Goal: Task Accomplishment & Management: Complete application form

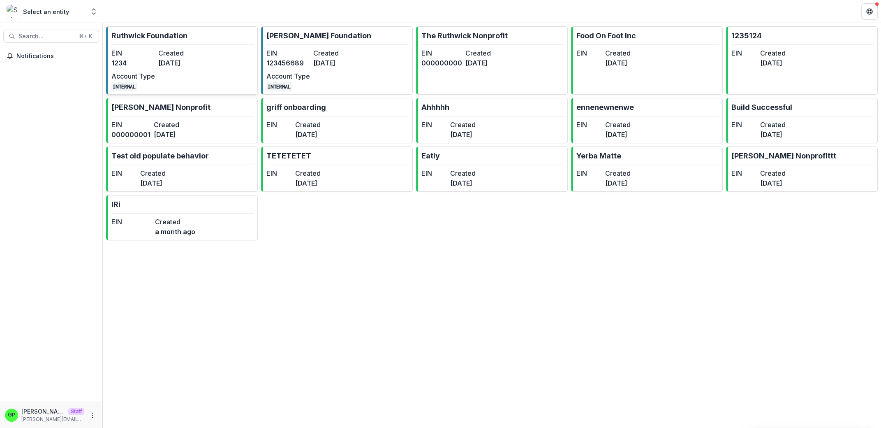
click at [242, 68] on link "[PERSON_NAME] Foundation EIN 1234 Created [DATE] Account Type INTERNAL" at bounding box center [182, 60] width 152 height 68
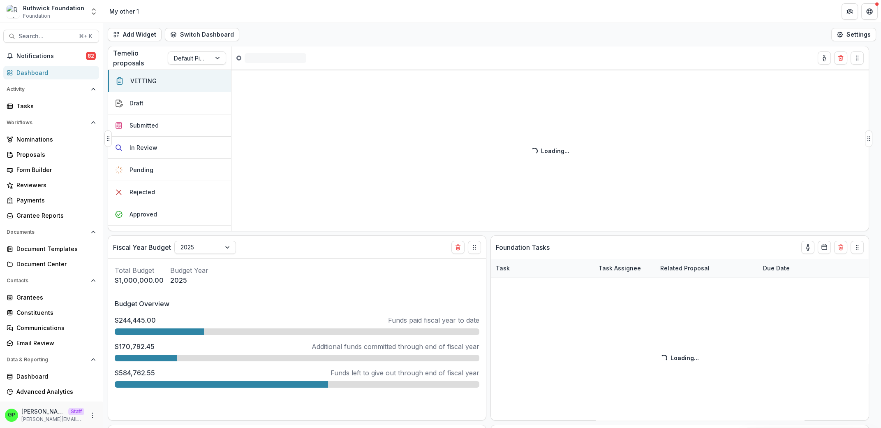
select select "**********"
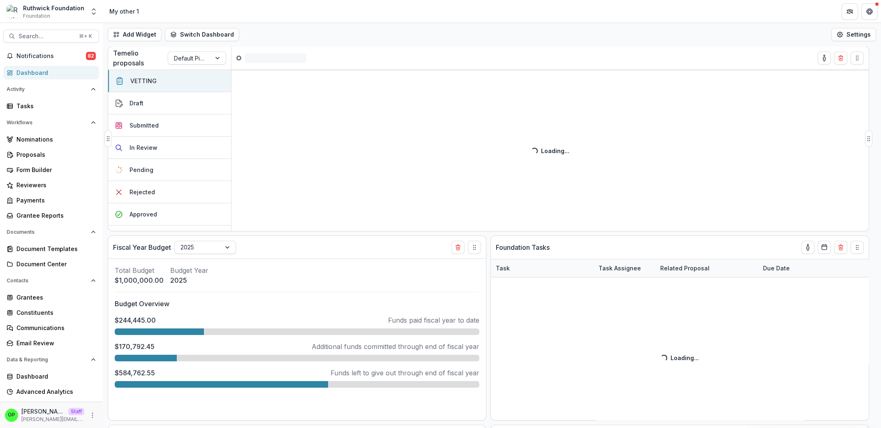
select select "**********"
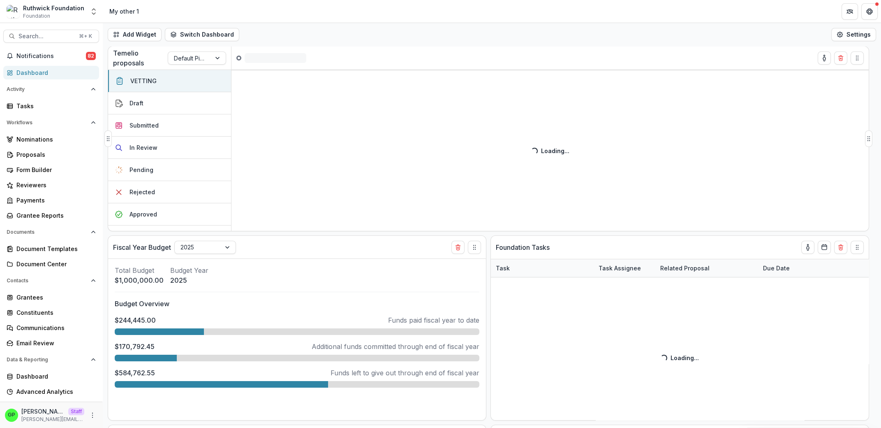
select select "**********"
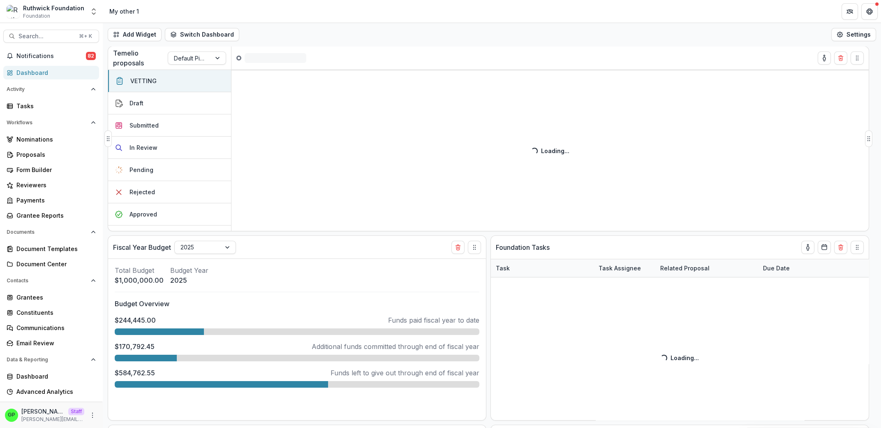
select select "**********"
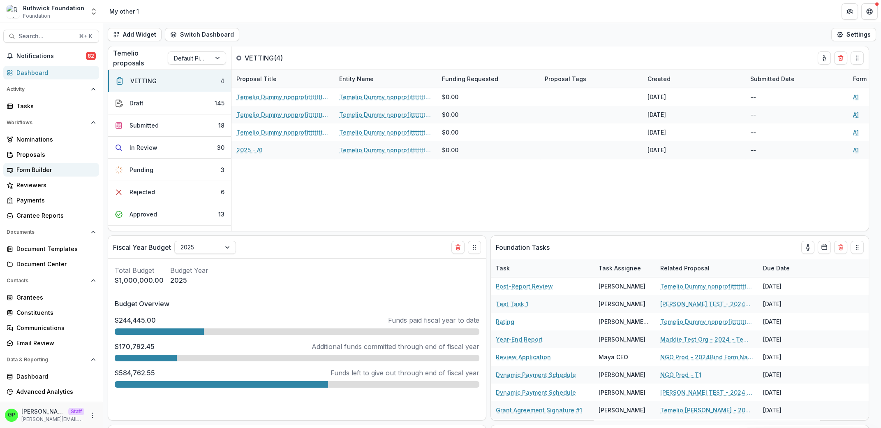
click at [51, 174] on div "Form Builder" at bounding box center [54, 169] width 76 height 9
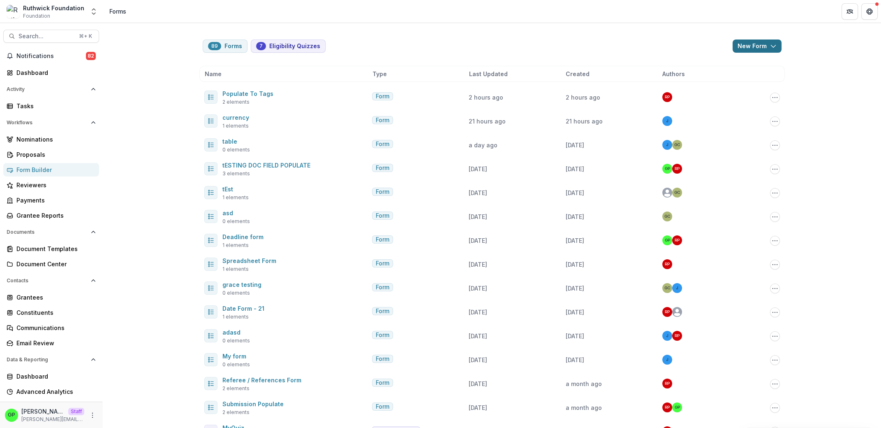
click at [748, 50] on button "New Form" at bounding box center [757, 45] width 49 height 13
click at [286, 72] on div "Name" at bounding box center [287, 73] width 164 height 9
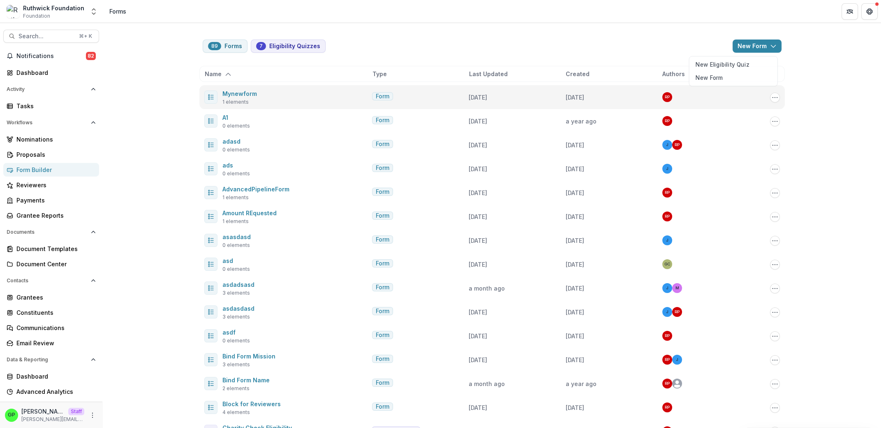
click at [264, 92] on div "Mynewform 1 elements" at bounding box center [286, 96] width 164 height 17
click at [249, 97] on link "Mynewform" at bounding box center [239, 93] width 35 height 7
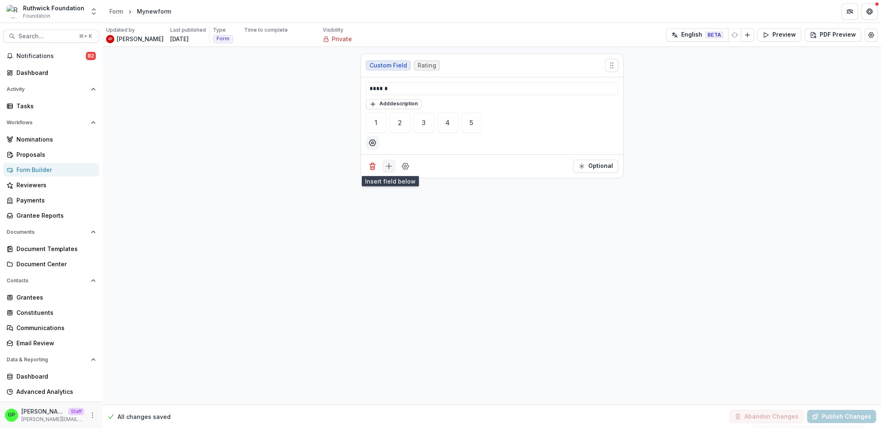
click at [386, 164] on icon "Add field" at bounding box center [389, 166] width 8 height 8
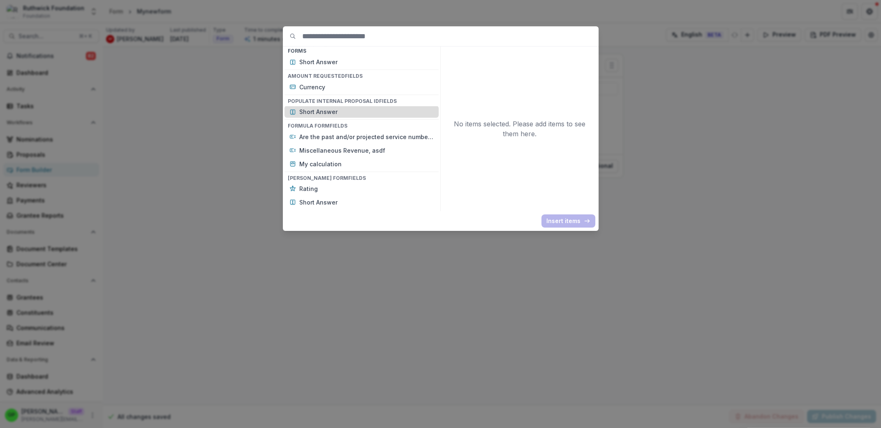
scroll to position [1037, 0]
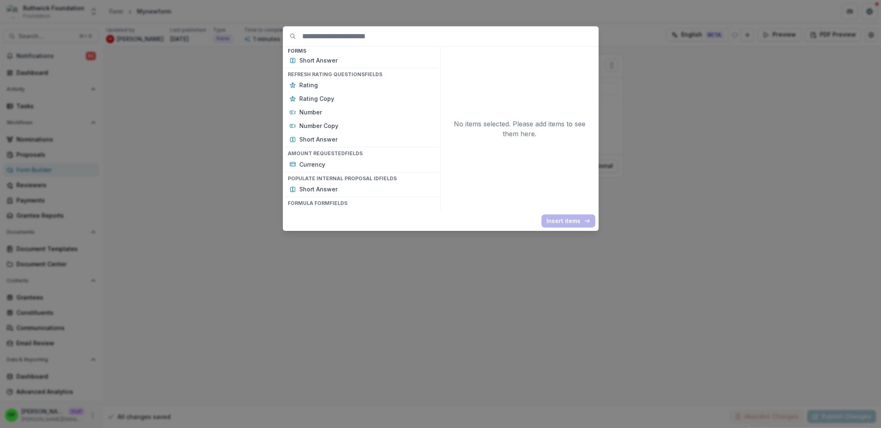
click at [530, 21] on div "Basic Fields New Page File Download File Upload Text Block Currency Phone Numbe…" at bounding box center [440, 214] width 881 height 428
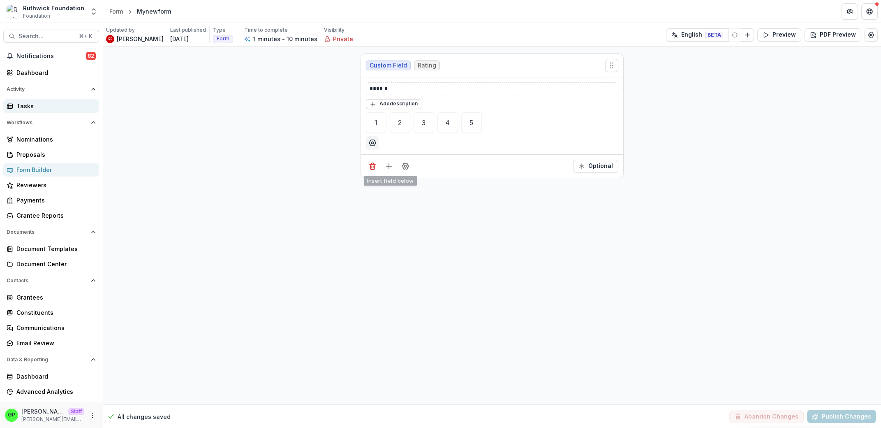
click at [59, 103] on div "Tasks" at bounding box center [54, 106] width 76 height 9
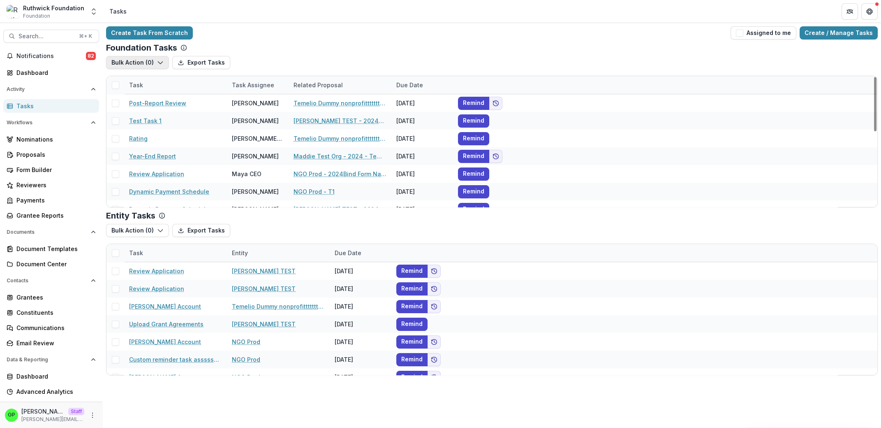
click at [151, 60] on button "Bulk Action ( 0 )" at bounding box center [137, 62] width 63 height 13
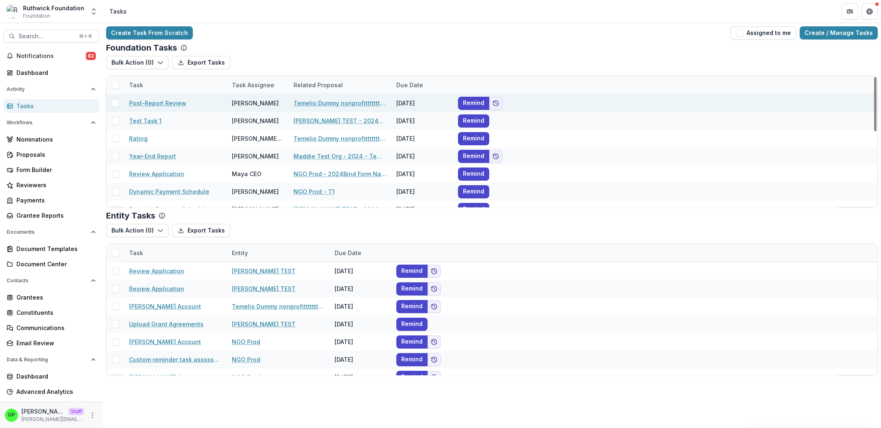
click at [113, 103] on span at bounding box center [115, 103] width 7 height 7
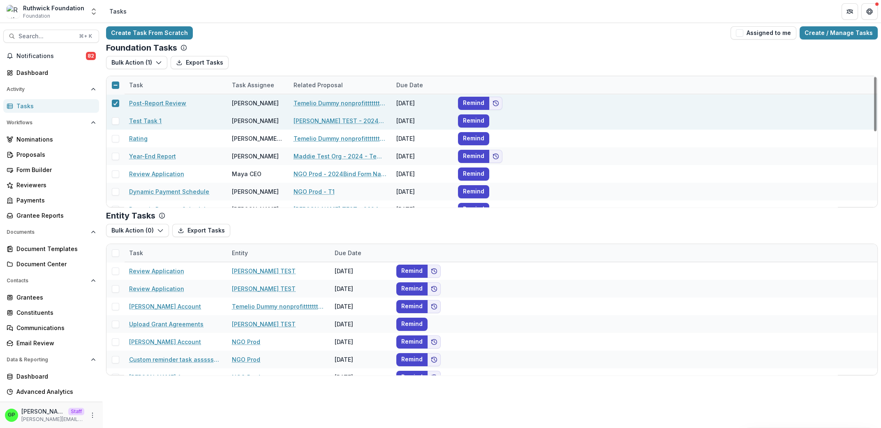
click at [118, 117] on span at bounding box center [115, 120] width 7 height 7
click at [142, 65] on button "Bulk Action ( 2 )" at bounding box center [137, 62] width 63 height 13
click at [150, 112] on button "Reporting Schedule Tasks" at bounding box center [156, 109] width 97 height 14
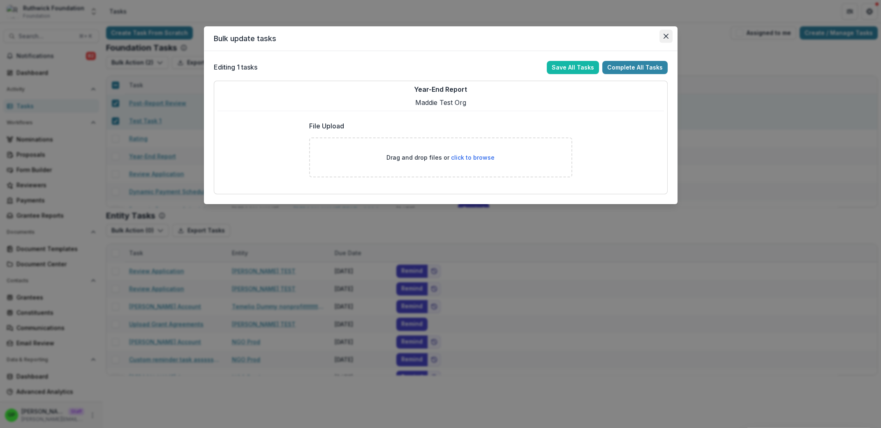
click at [662, 38] on button "Close" at bounding box center [666, 36] width 13 height 13
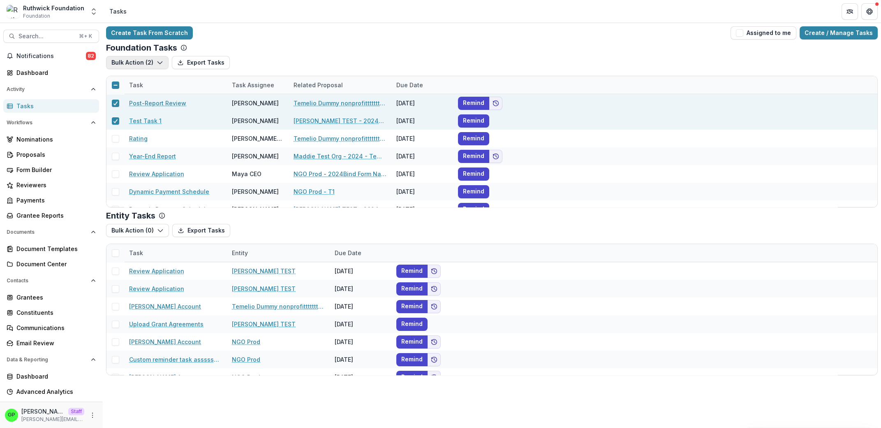
click at [130, 64] on button "Bulk Action ( 2 )" at bounding box center [137, 62] width 63 height 13
click at [140, 65] on button "Bulk Action ( 2 )" at bounding box center [137, 62] width 63 height 13
click at [144, 107] on button "Reporting Schedule Tasks" at bounding box center [156, 109] width 97 height 14
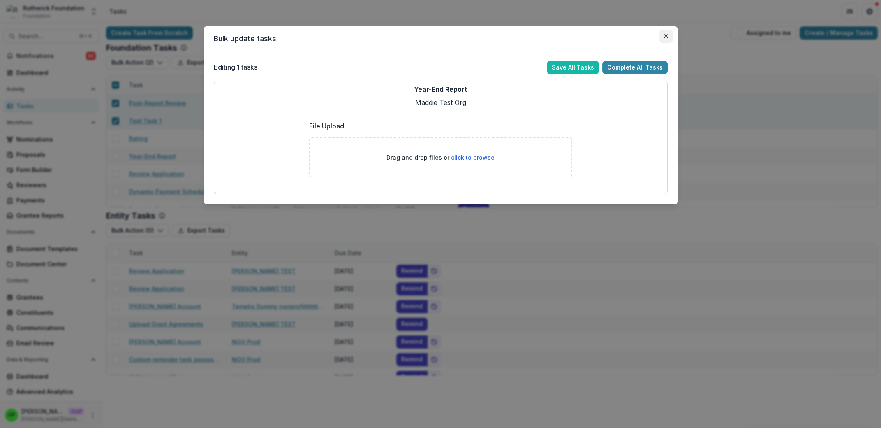
click at [668, 35] on icon "Close" at bounding box center [666, 36] width 5 height 5
